Goal: Obtain resource: Download file/media

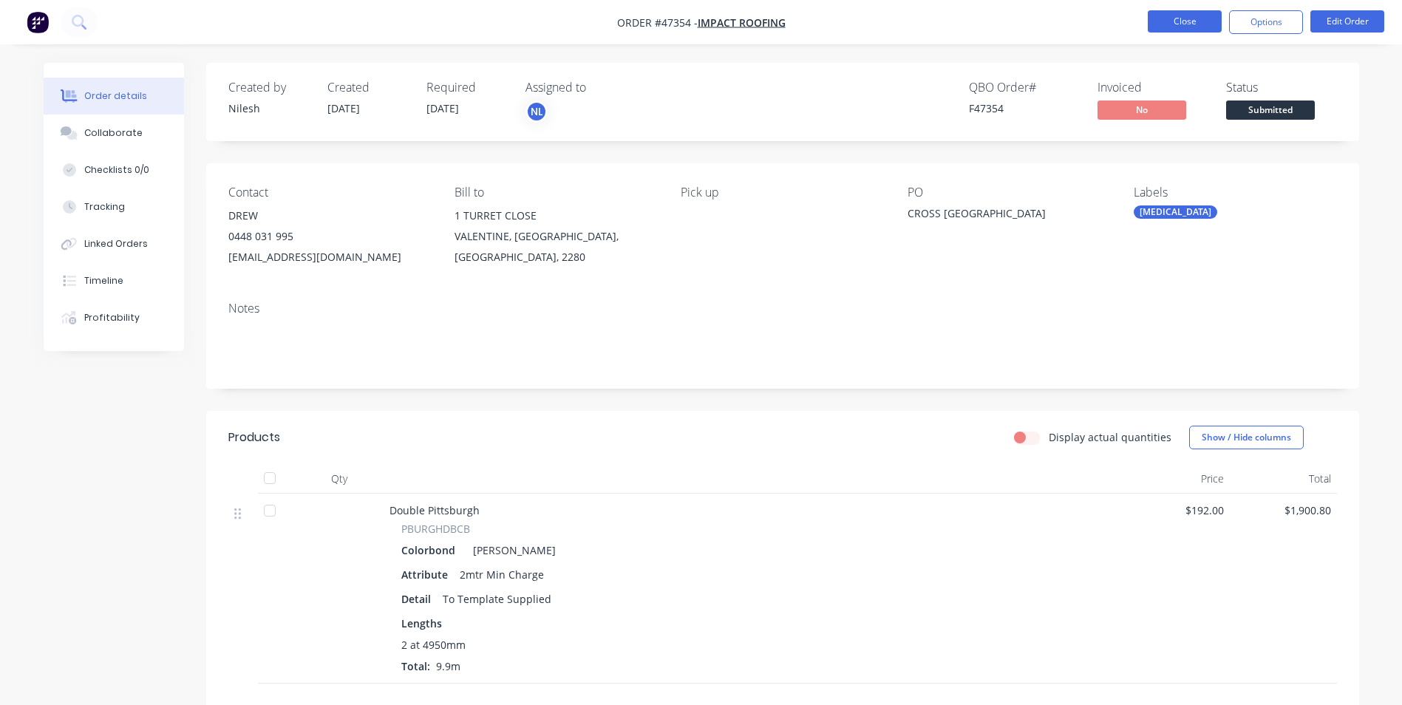
click at [1186, 23] on button "Close" at bounding box center [1185, 21] width 74 height 22
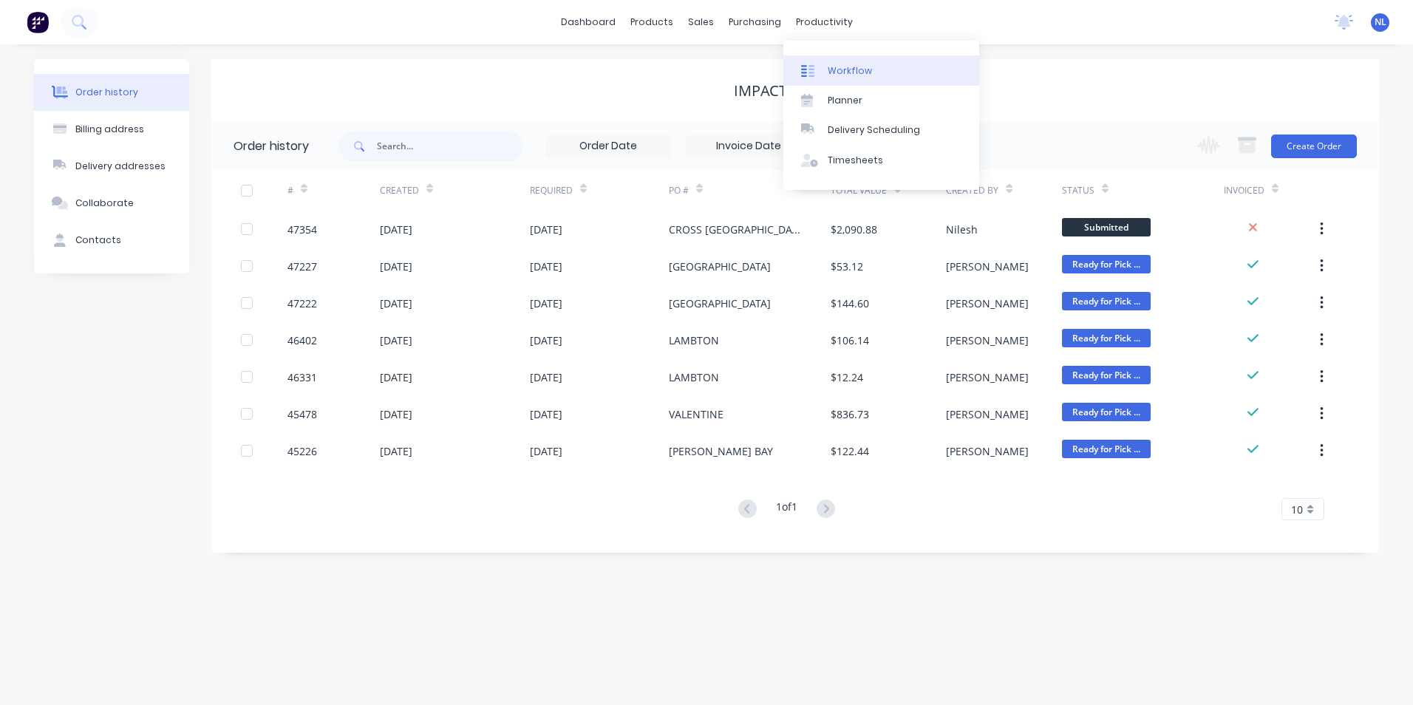
click at [817, 69] on div at bounding box center [812, 70] width 22 height 13
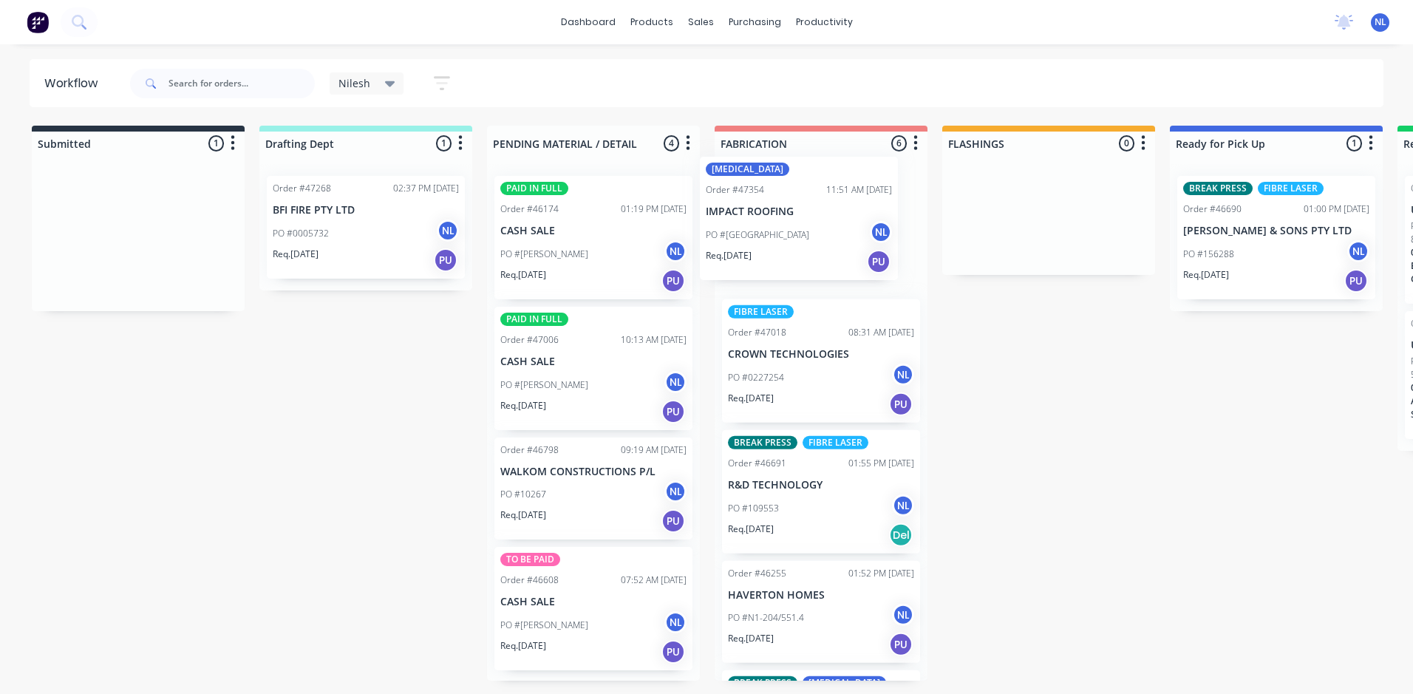
drag, startPoint x: 123, startPoint y: 254, endPoint x: 790, endPoint y: 234, distance: 667.8
click at [790, 234] on div "Submitted 1 Sort By Created date Required date Order number Customer name Most …" at bounding box center [1221, 403] width 2465 height 555
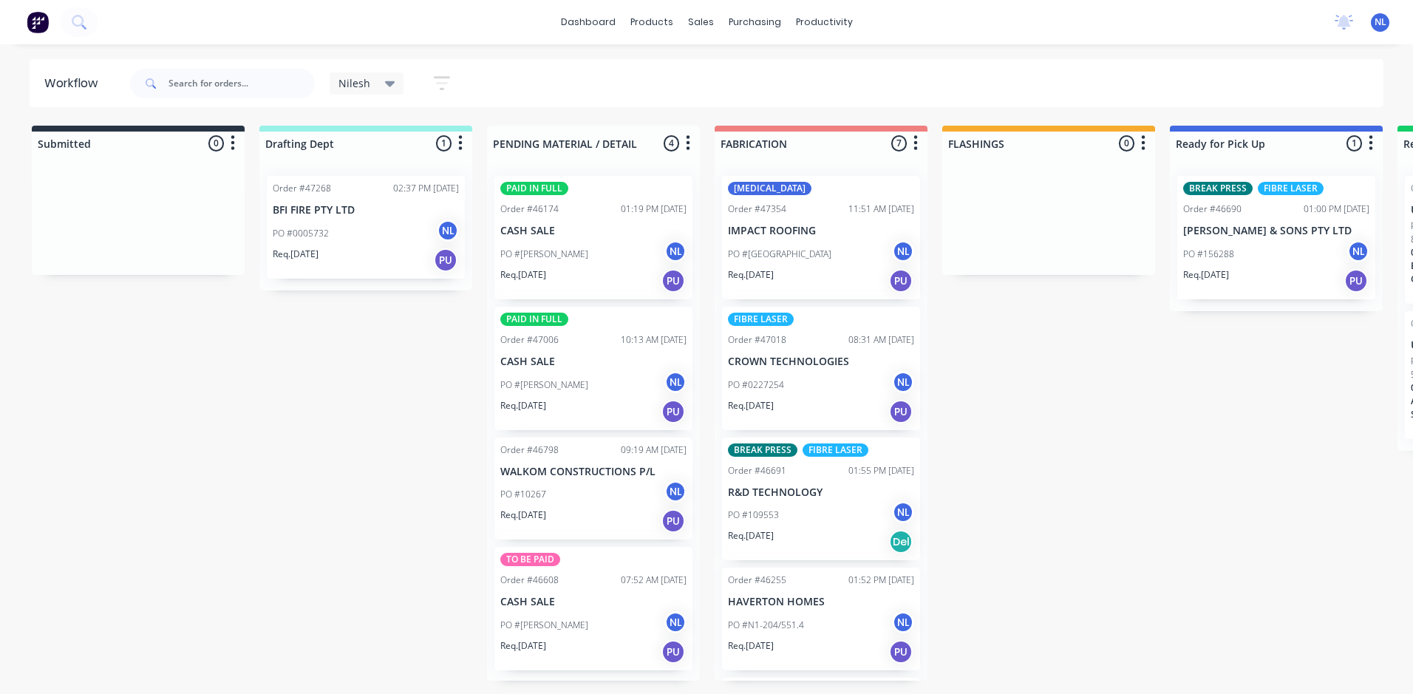
click at [614, 276] on div "Req. [DATE] PU" at bounding box center [593, 280] width 186 height 25
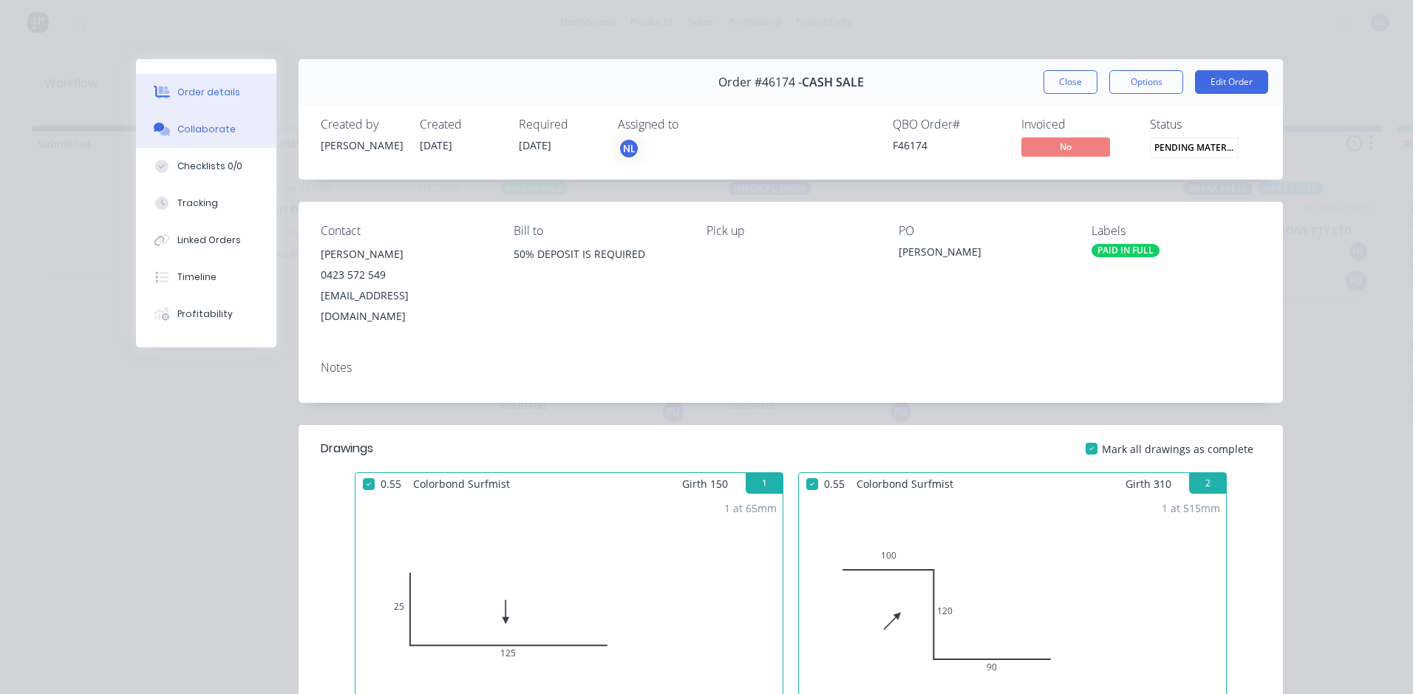
click at [187, 128] on div "Collaborate" at bounding box center [206, 129] width 58 height 13
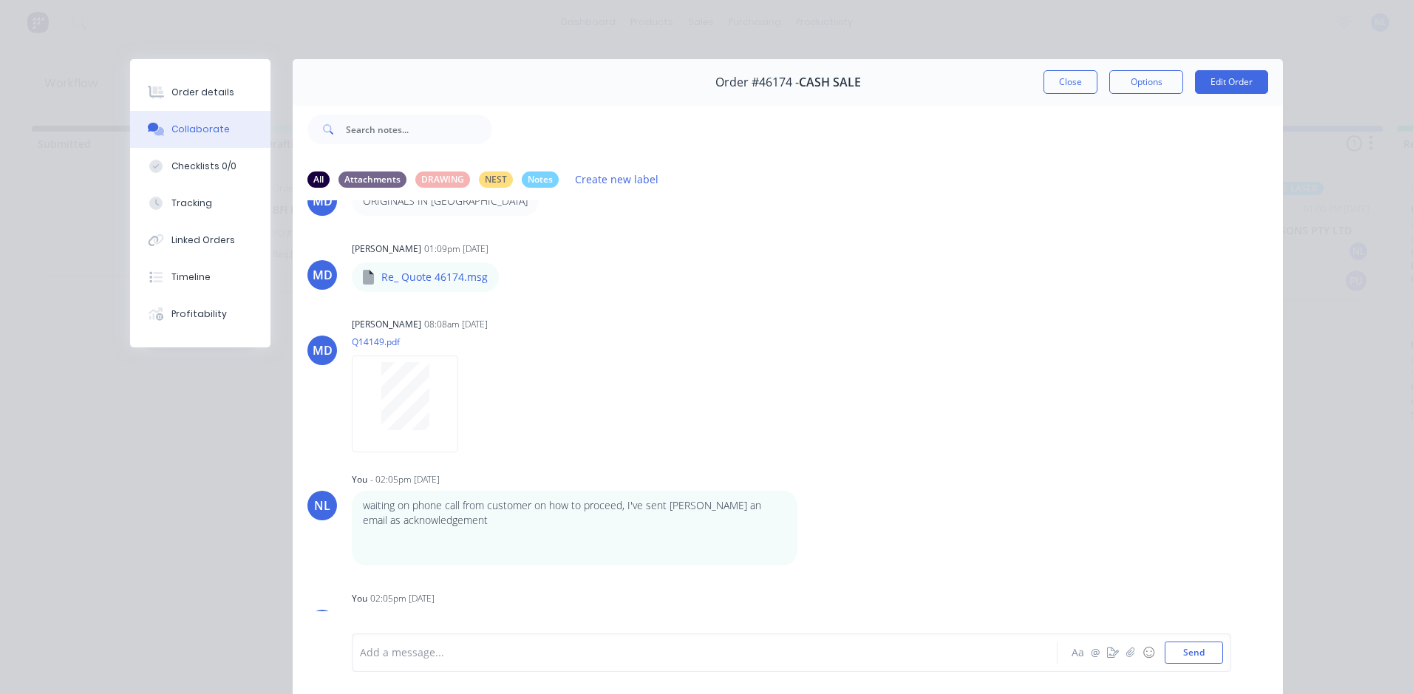
scroll to position [78, 0]
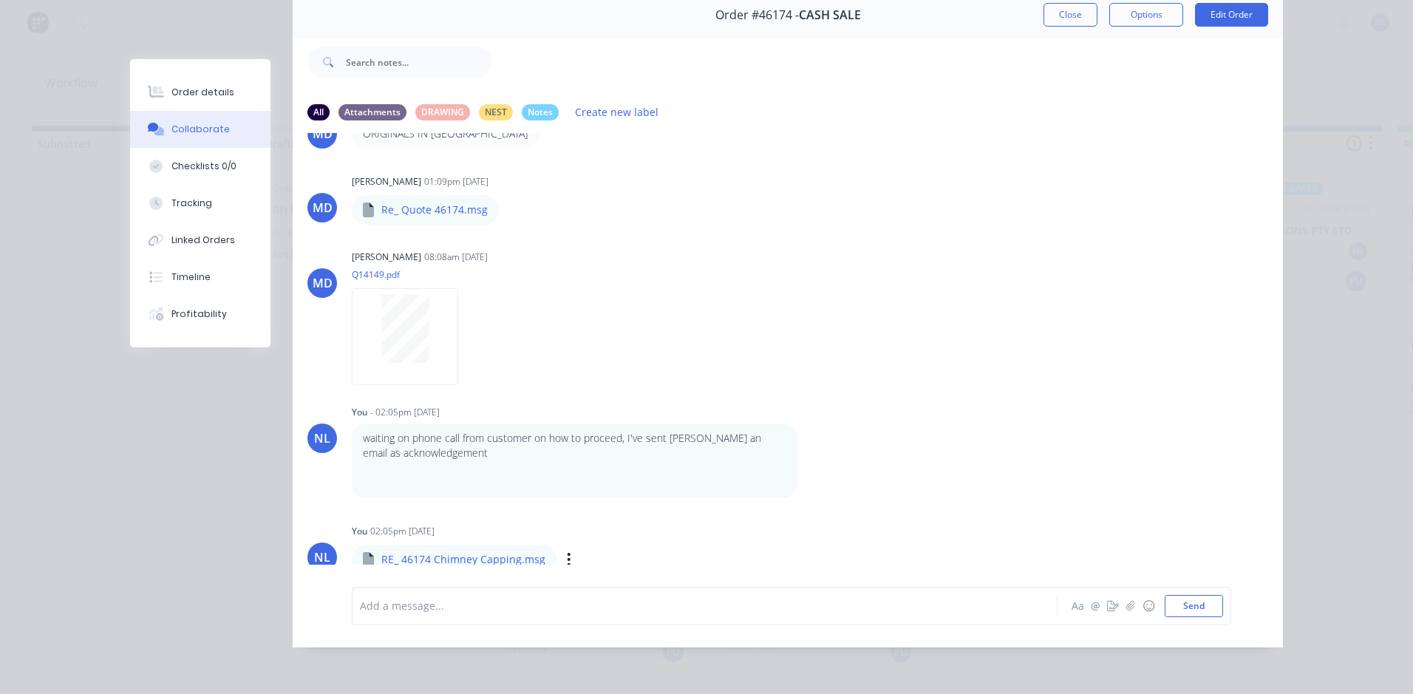
click at [466, 552] on p "RE_ 46174 Chimney Capping.msg" at bounding box center [463, 559] width 164 height 15
click at [470, 552] on p "RE_ 46174 Chimney Capping.msg" at bounding box center [463, 559] width 164 height 15
click at [405, 569] on div "Add a message... Aa @ ☺ Send" at bounding box center [788, 606] width 991 height 83
click at [417, 545] on div "RE_ 46174 Chimney Capping.msg" at bounding box center [537, 549] width 370 height 13
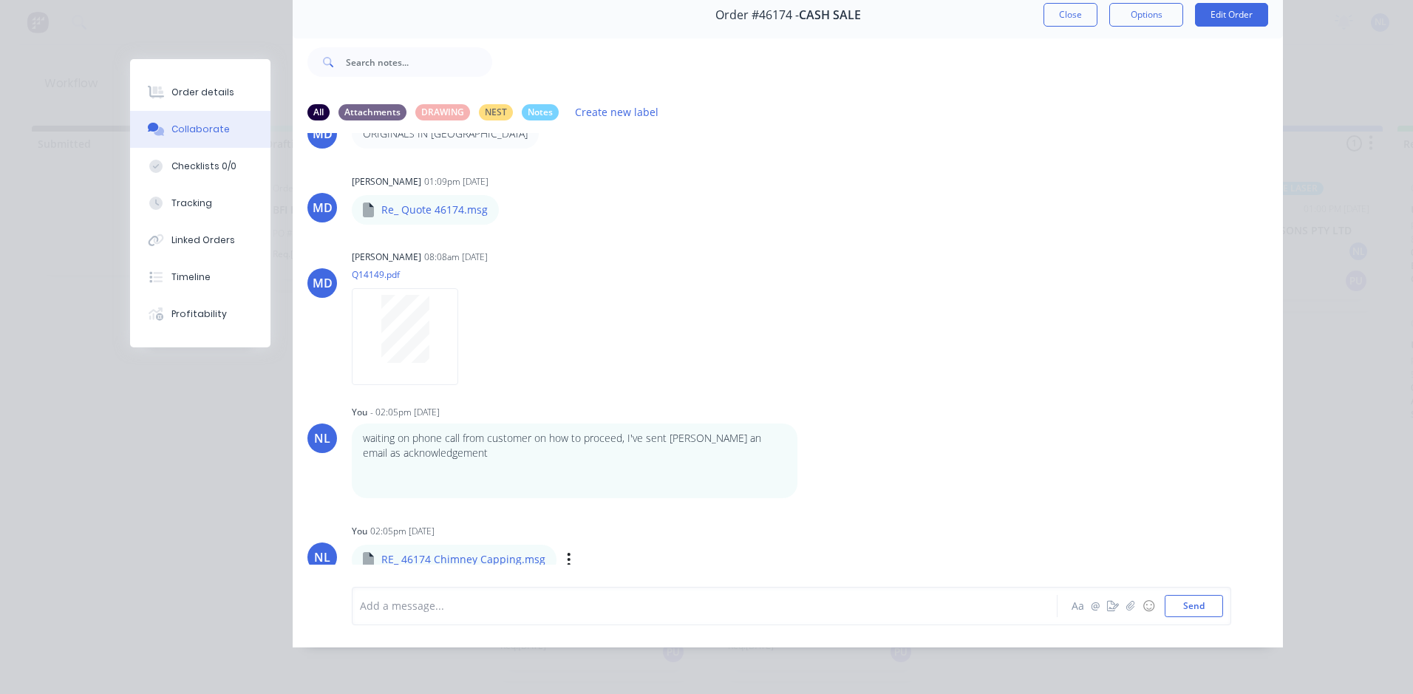
click at [381, 552] on p "RE_ 46174 Chimney Capping.msg" at bounding box center [463, 559] width 164 height 15
click at [565, 555] on div "Labels Download Delete" at bounding box center [646, 559] width 166 height 21
click at [567, 551] on icon "button" at bounding box center [569, 559] width 4 height 17
click at [605, 517] on button "Download" at bounding box center [666, 522] width 166 height 33
click at [922, 378] on div "MD [PERSON_NAME] - 10:22am [DATE] ORIGINALS IN TRAY MD [PERSON_NAME] 01:09pm [D…" at bounding box center [788, 349] width 991 height 432
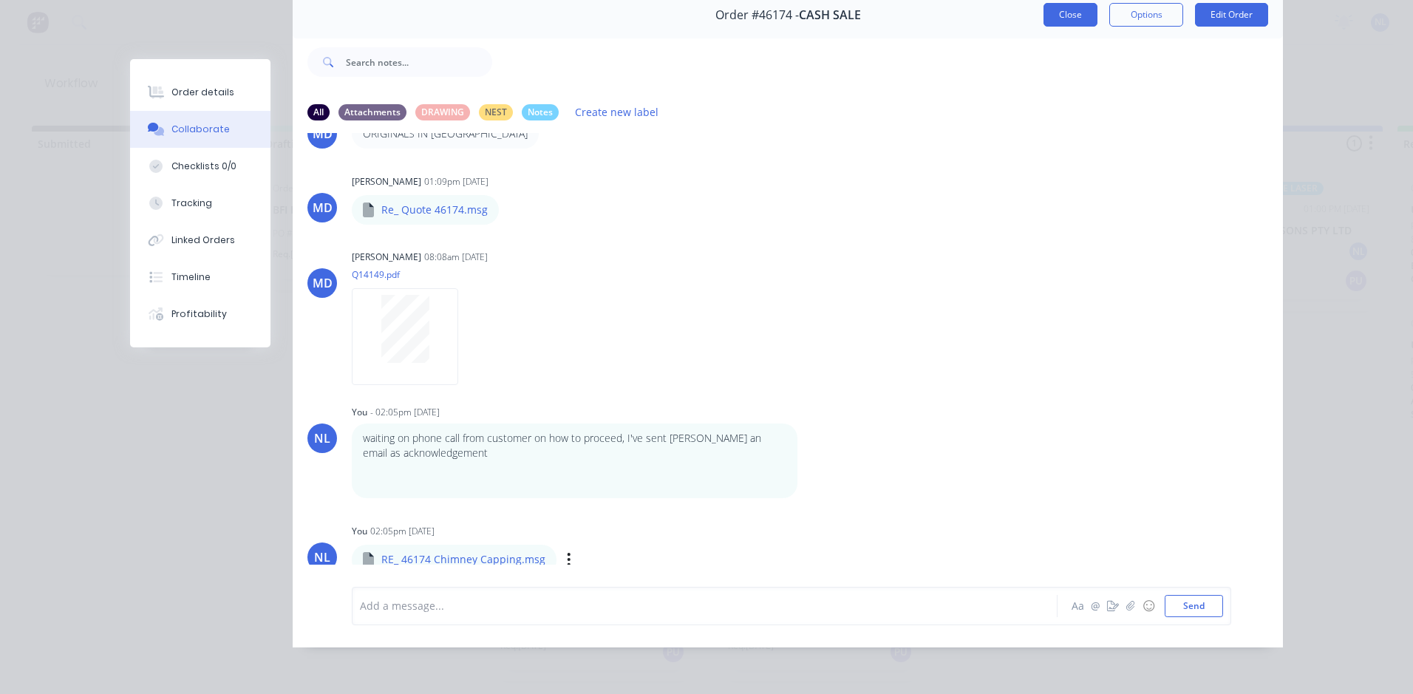
click at [1081, 10] on button "Close" at bounding box center [1071, 15] width 54 height 24
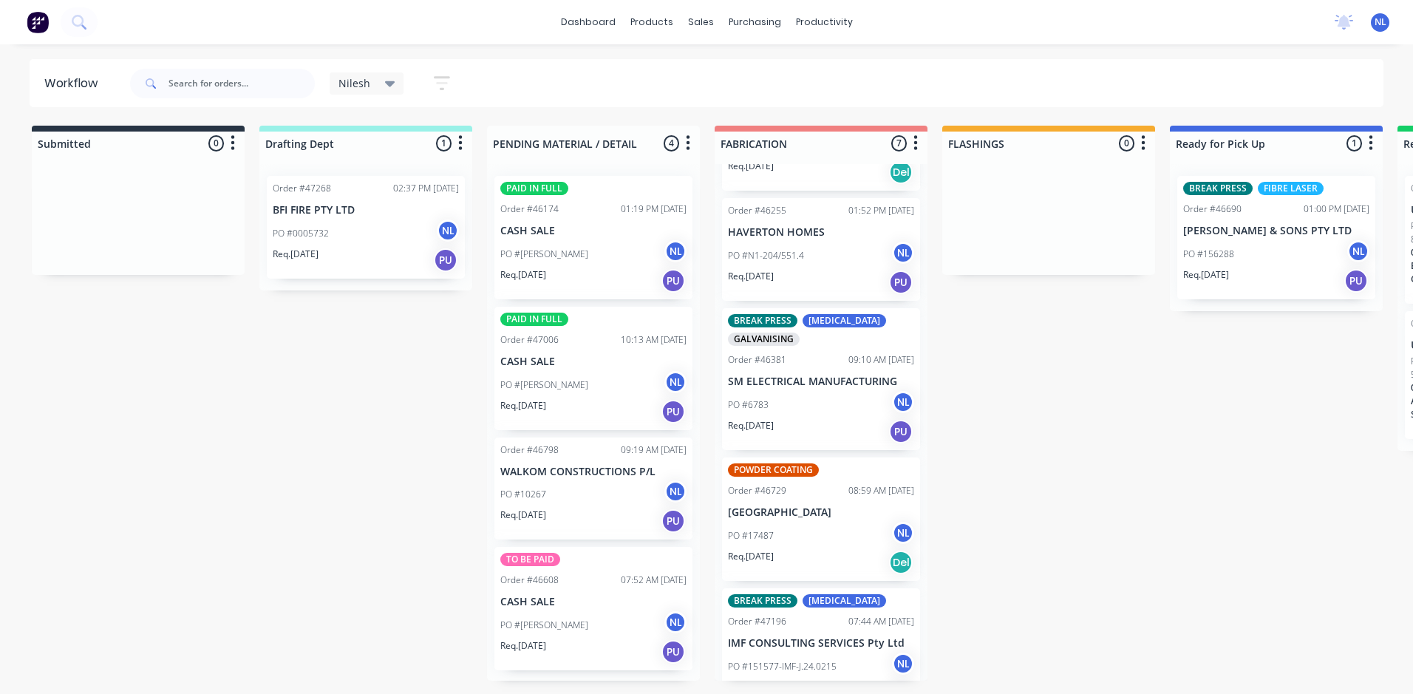
scroll to position [401, 0]
